Goal: Task Accomplishment & Management: Use online tool/utility

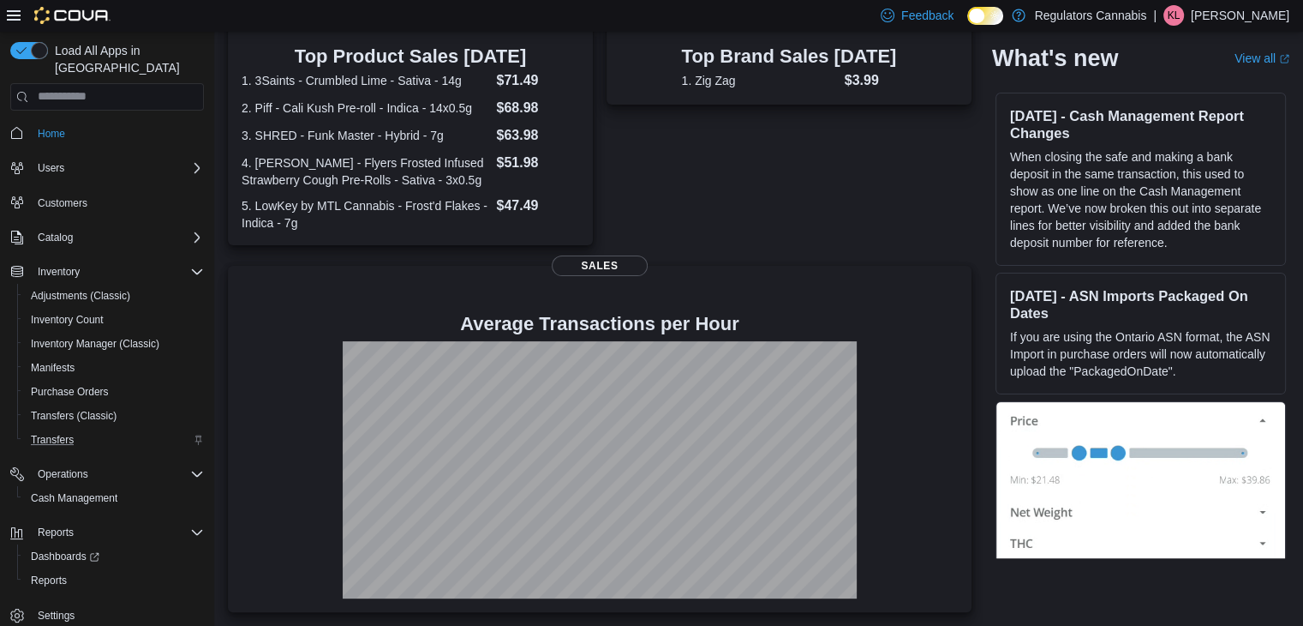
scroll to position [1, 0]
click at [69, 569] on link "Reports" at bounding box center [49, 579] width 50 height 21
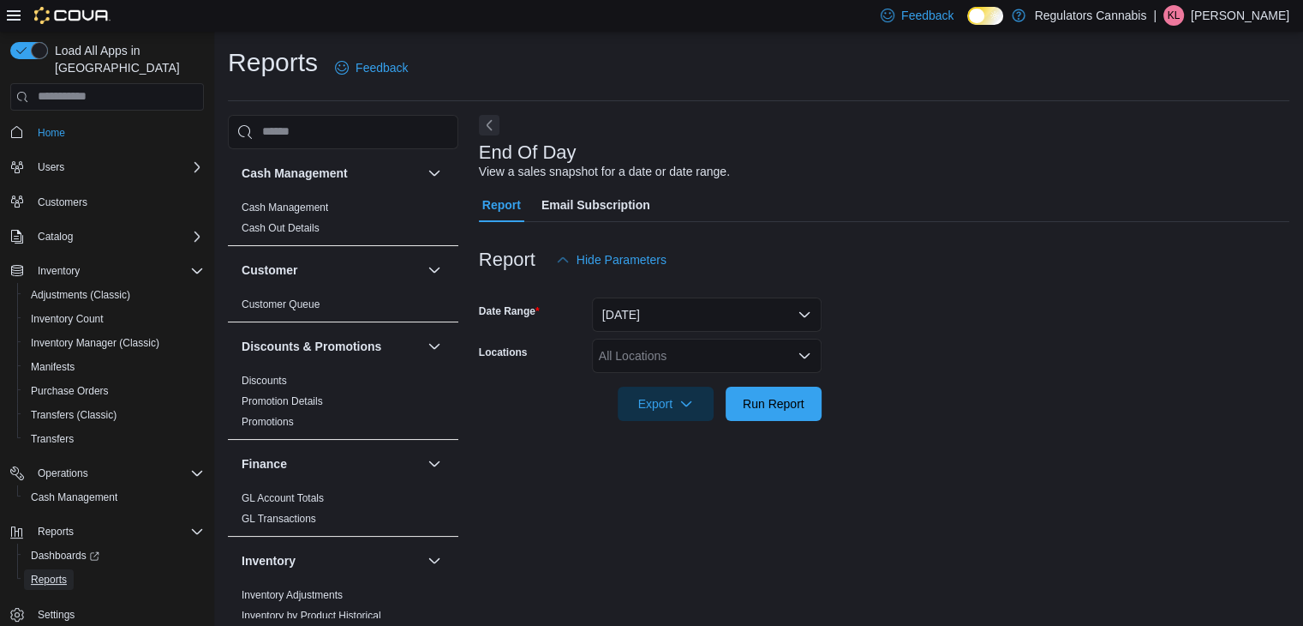
scroll to position [6, 0]
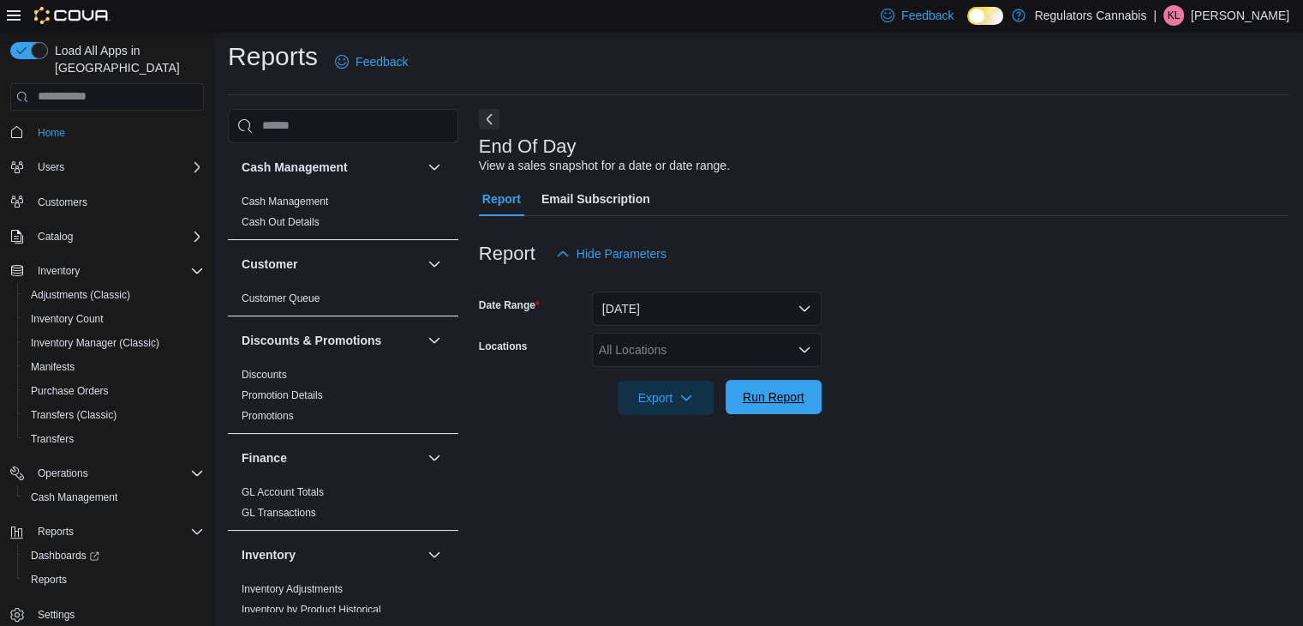
click at [793, 402] on span "Run Report" at bounding box center [774, 396] width 62 height 17
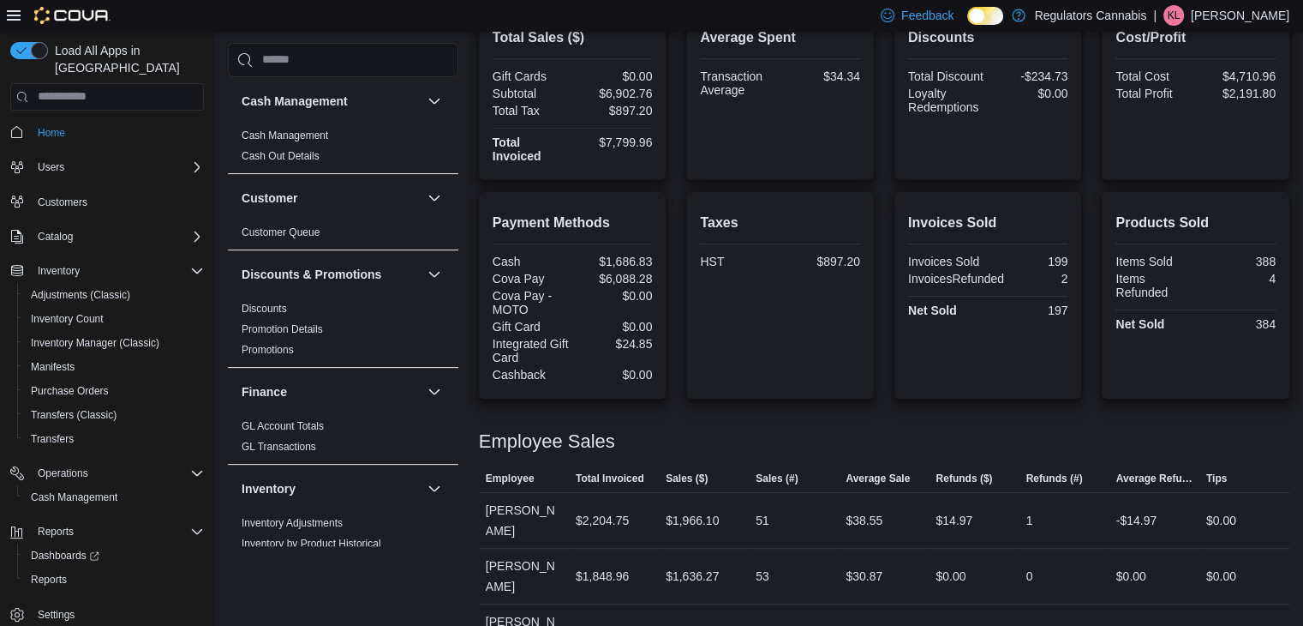
scroll to position [601, 0]
